Goal: Check status: Check status

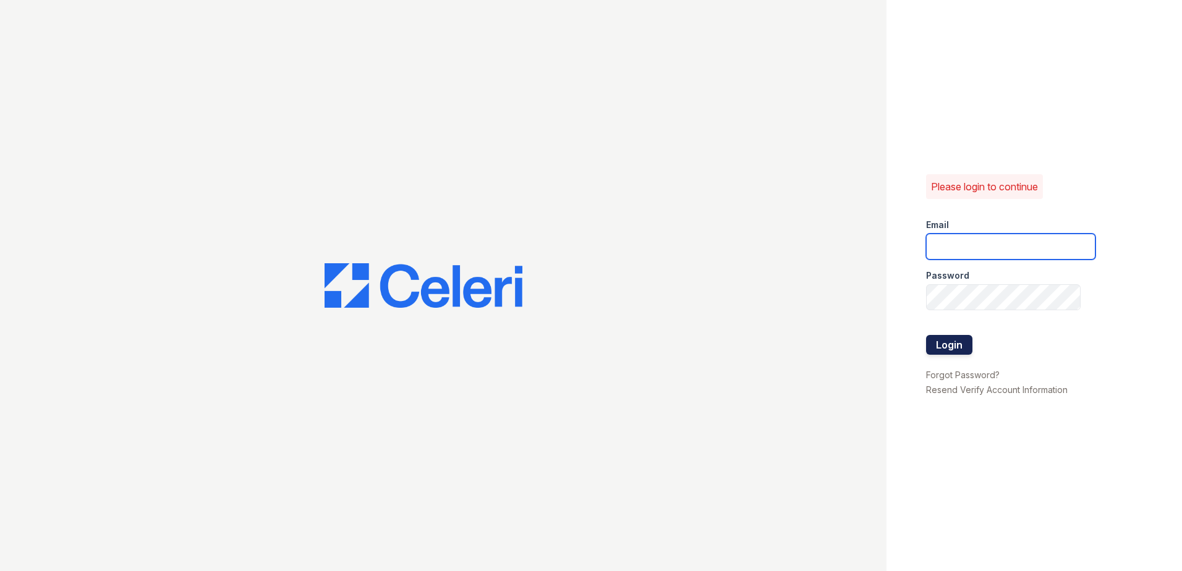
type input "renewdashpoint@trinity-pm.com"
click at [950, 352] on button "Login" at bounding box center [949, 345] width 46 height 20
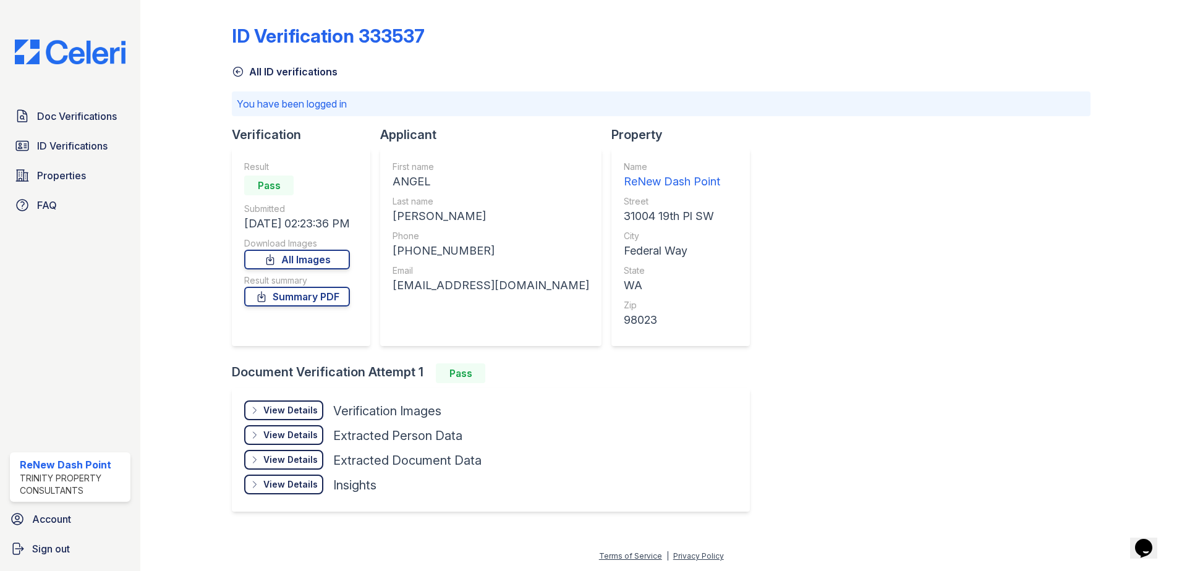
drag, startPoint x: 52, startPoint y: 108, endPoint x: 259, endPoint y: 144, distance: 210.1
click at [52, 108] on link "Doc Verifications" at bounding box center [70, 116] width 121 height 25
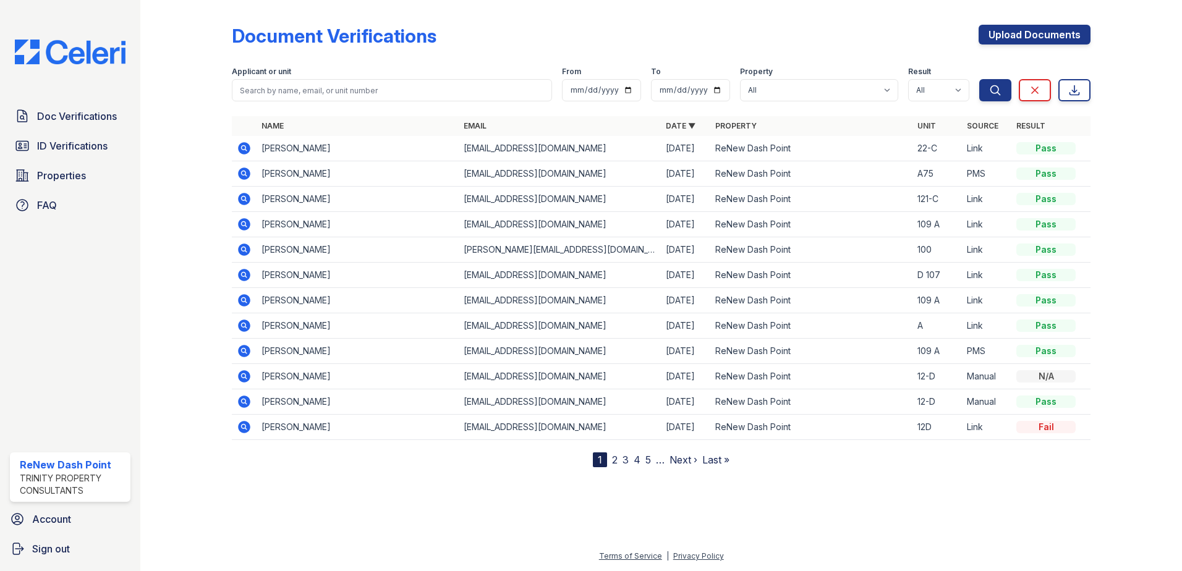
click at [249, 252] on icon at bounding box center [244, 249] width 12 height 12
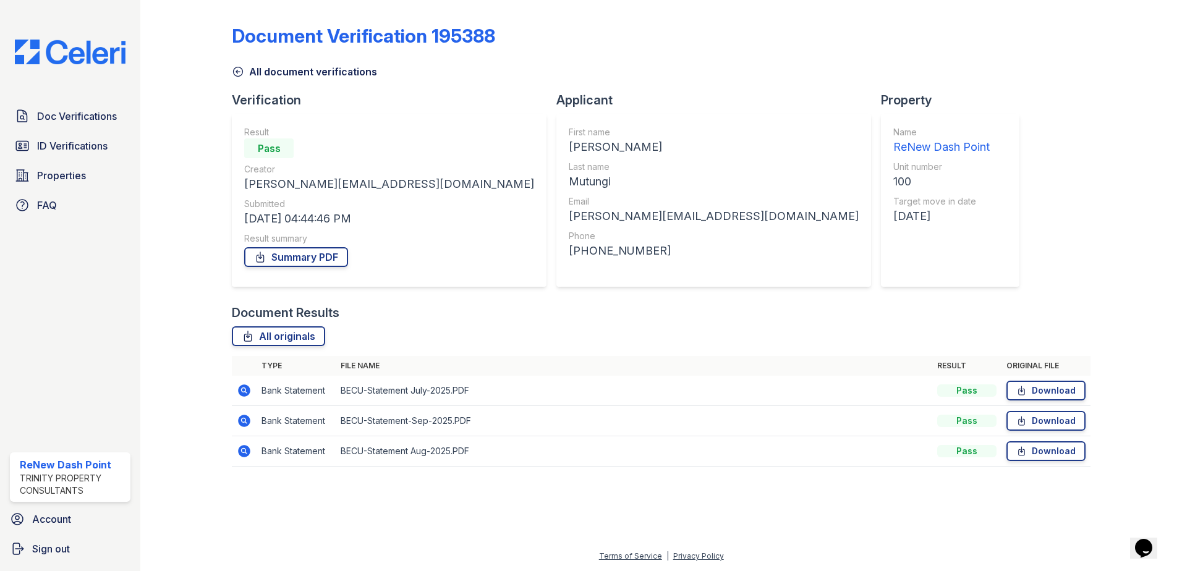
click at [242, 419] on icon at bounding box center [244, 420] width 15 height 15
click at [243, 446] on icon at bounding box center [244, 451] width 12 height 12
drag, startPoint x: 240, startPoint y: 387, endPoint x: 360, endPoint y: 370, distance: 121.1
click at [240, 387] on icon at bounding box center [244, 390] width 12 height 12
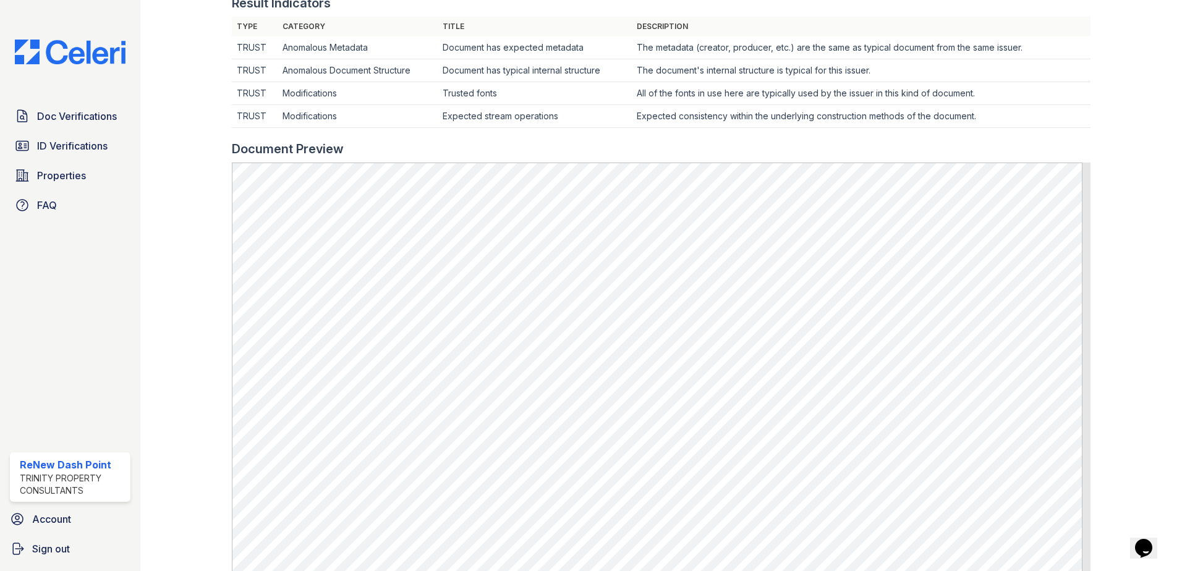
scroll to position [593, 0]
